Goal: Check status: Check status

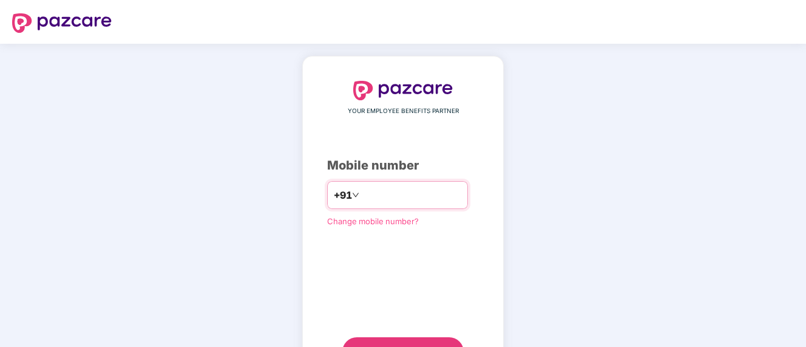
type input "*"
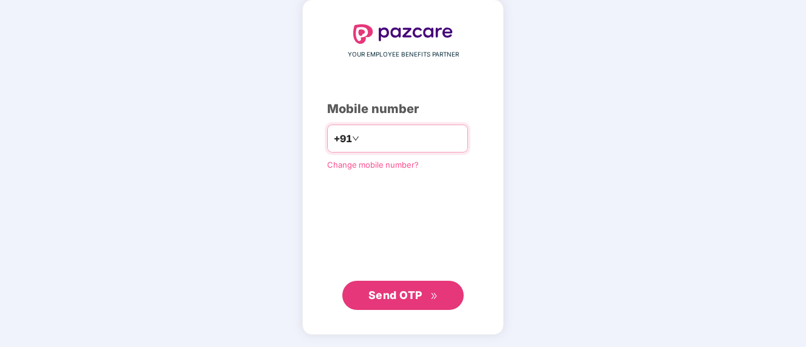
type input "**********"
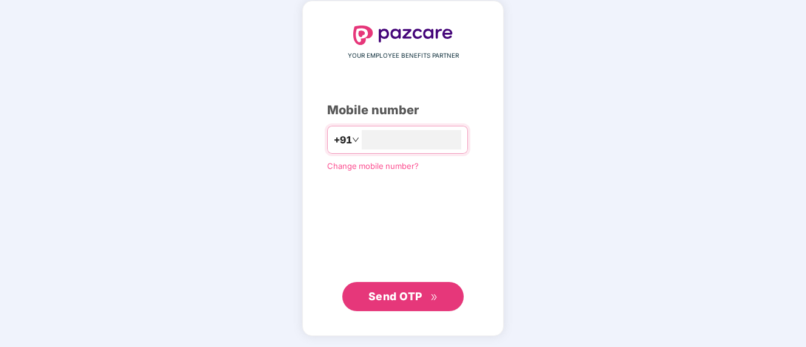
click at [423, 285] on button "Send OTP" at bounding box center [402, 296] width 121 height 29
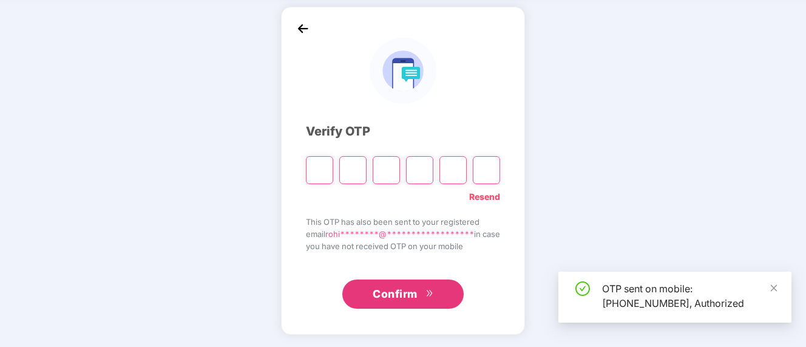
scroll to position [49, 0]
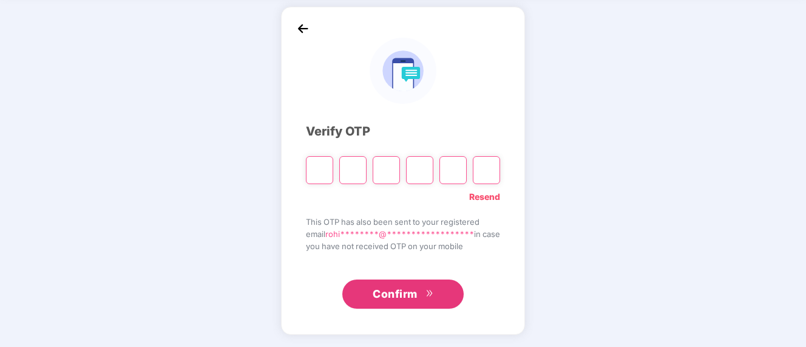
type input "*"
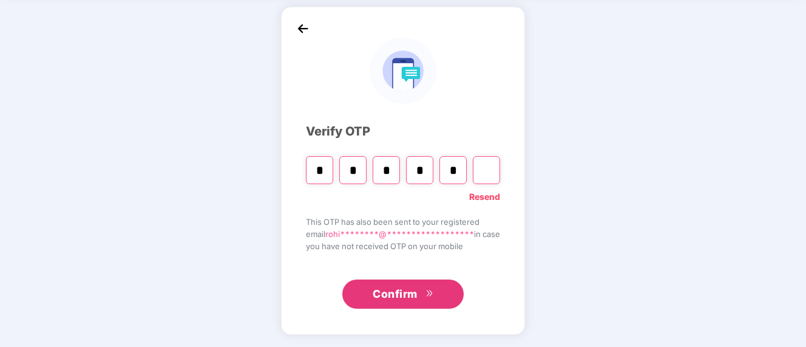
type input "*"
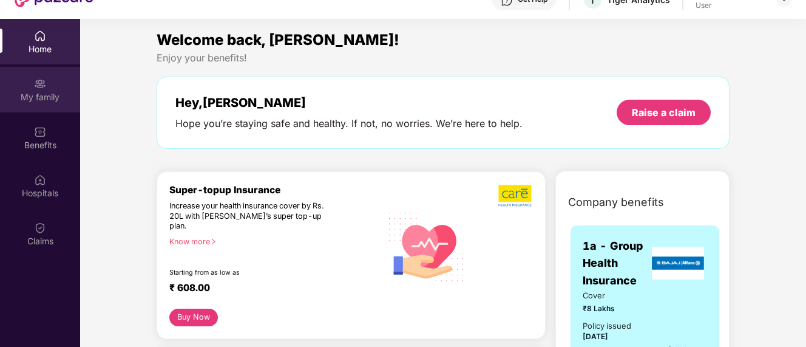
click at [36, 101] on div "My family" at bounding box center [40, 97] width 80 height 12
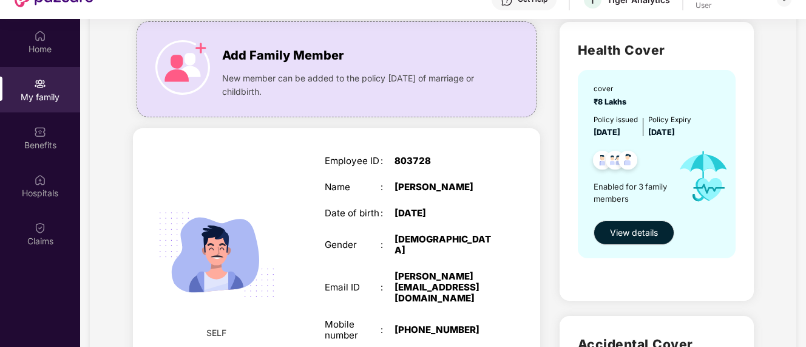
scroll to position [118, 0]
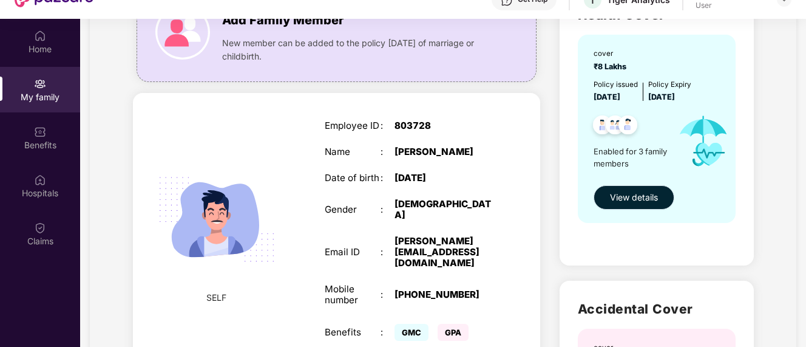
click at [625, 200] on span "View details" at bounding box center [634, 197] width 48 height 13
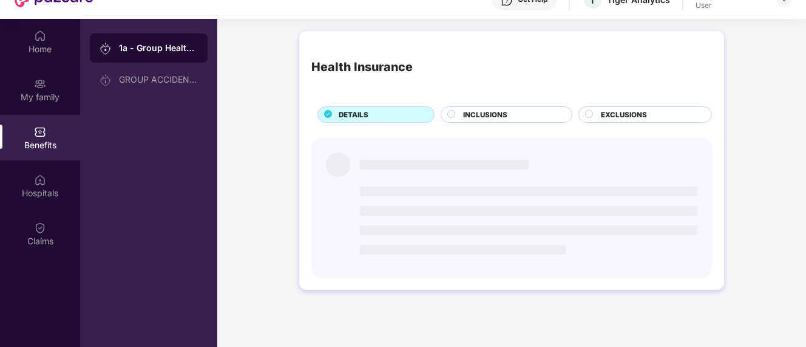
scroll to position [0, 0]
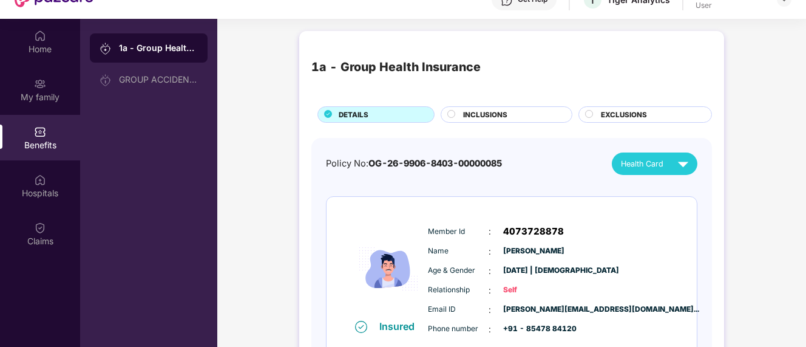
click at [452, 110] on icon at bounding box center [451, 114] width 8 height 8
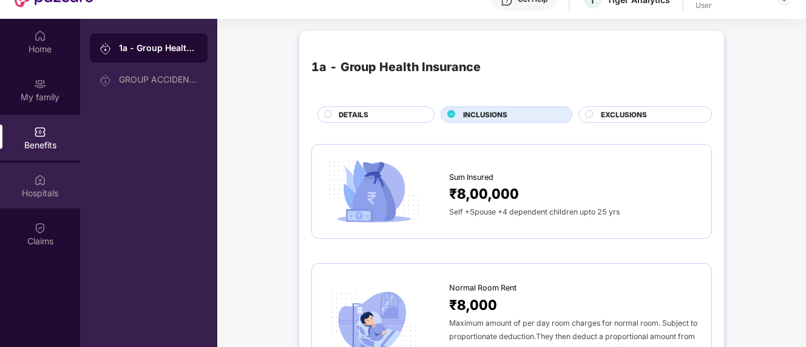
click at [51, 183] on div "Hospitals" at bounding box center [40, 186] width 80 height 46
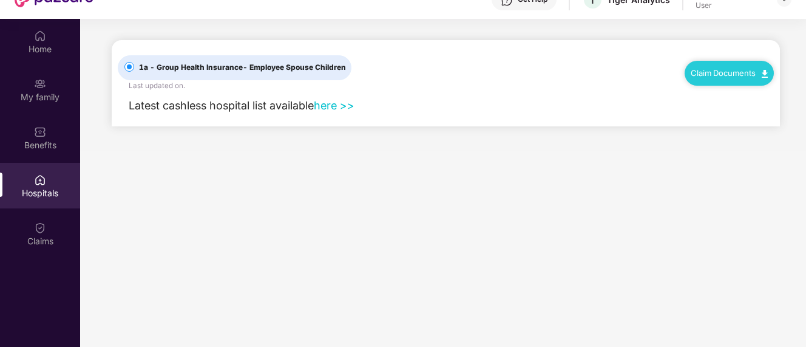
click at [355, 106] on link "here >>" at bounding box center [334, 105] width 41 height 13
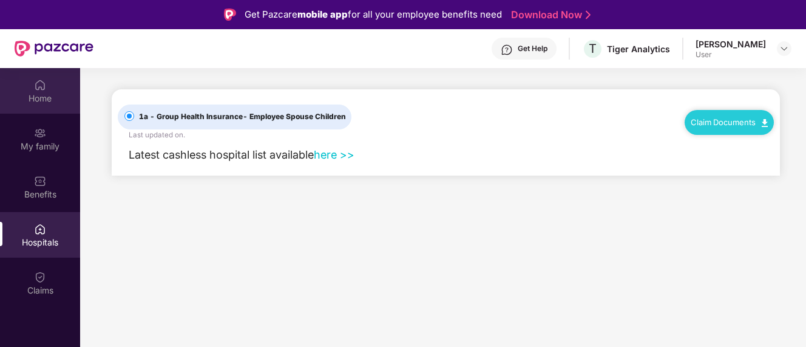
click at [51, 84] on div "Home" at bounding box center [40, 91] width 80 height 46
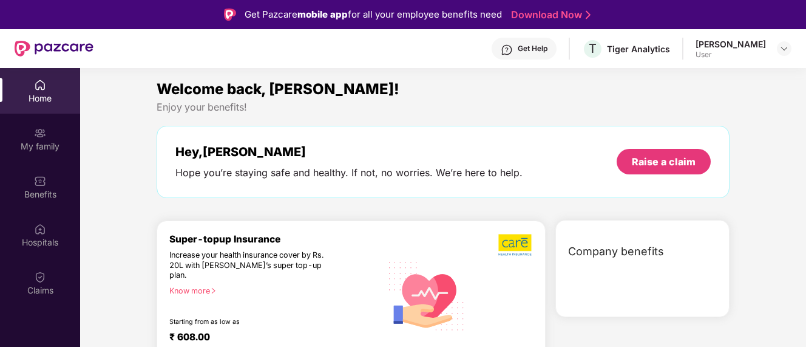
scroll to position [68, 0]
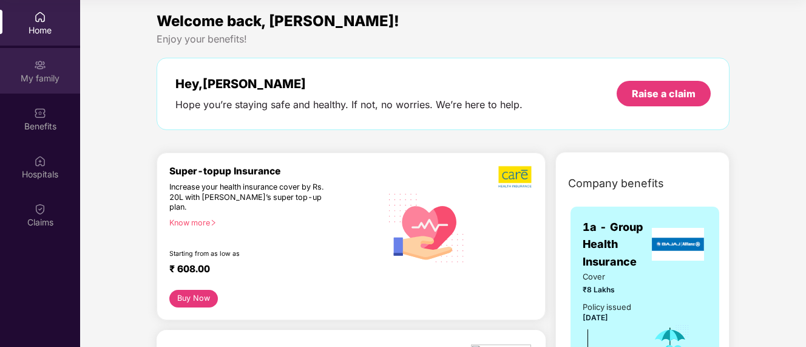
click at [36, 60] on img at bounding box center [40, 65] width 12 height 12
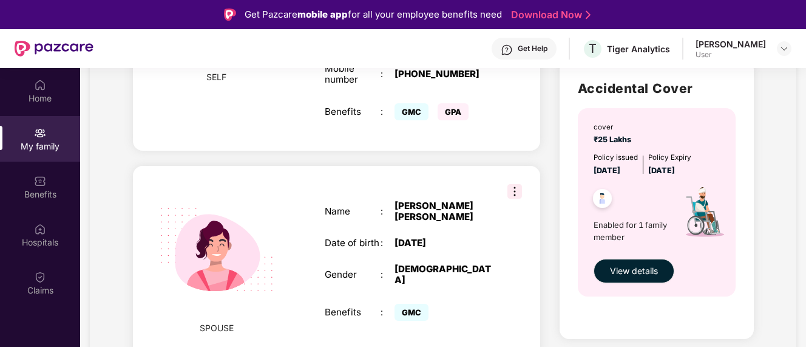
scroll to position [384, 0]
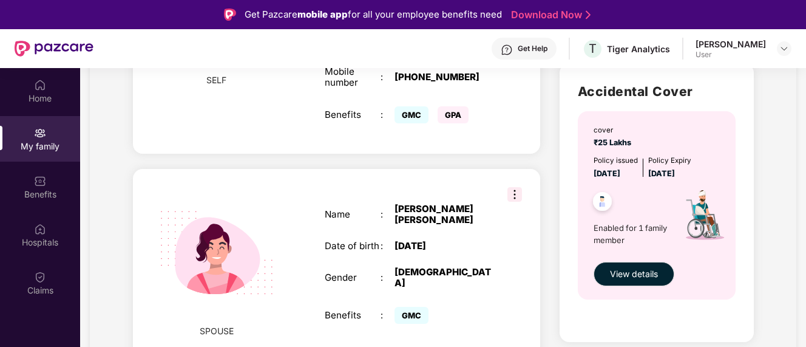
click at [511, 187] on img at bounding box center [515, 194] width 15 height 15
click at [551, 140] on div "Health Cover cover ₹8 Lakhs Policy issued [DATE] Policy Expiry [DATE] Enabled f…" at bounding box center [657, 172] width 214 height 825
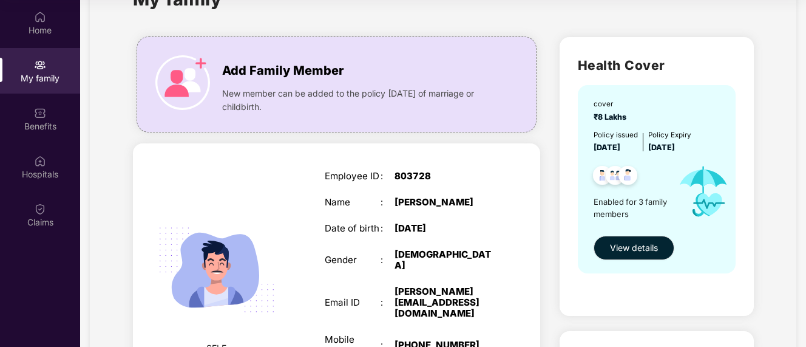
scroll to position [0, 0]
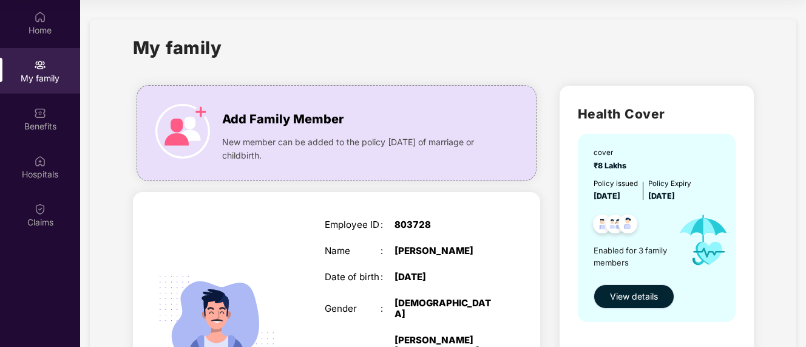
click at [622, 299] on span "View details" at bounding box center [634, 296] width 48 height 13
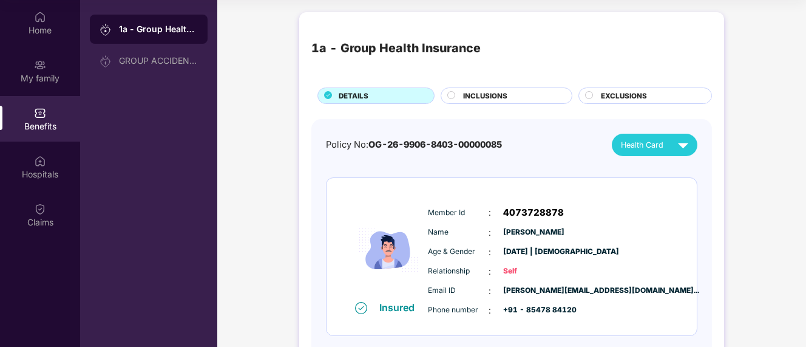
drag, startPoint x: 433, startPoint y: 158, endPoint x: 718, endPoint y: 140, distance: 285.9
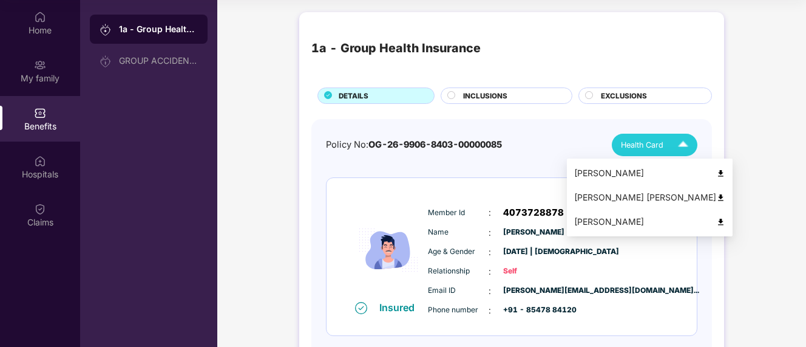
click at [682, 149] on img at bounding box center [683, 144] width 21 height 21
click at [725, 173] on img at bounding box center [720, 173] width 9 height 9
click at [686, 146] on img at bounding box center [683, 144] width 21 height 21
click at [725, 199] on img at bounding box center [720, 197] width 9 height 9
click at [687, 146] on img at bounding box center [683, 144] width 21 height 21
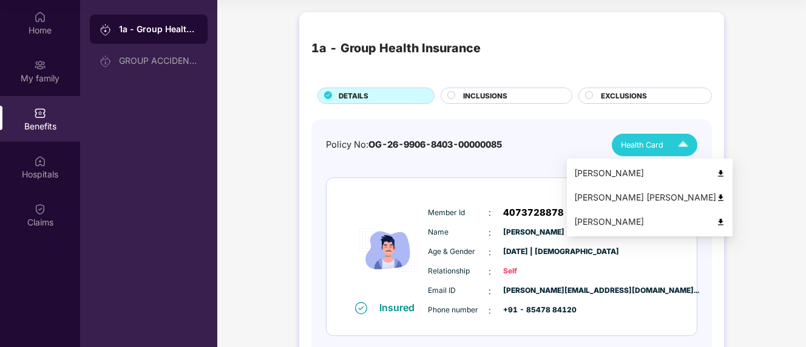
click at [725, 222] on img at bounding box center [720, 221] width 9 height 9
